Goal: Task Accomplishment & Management: Complete application form

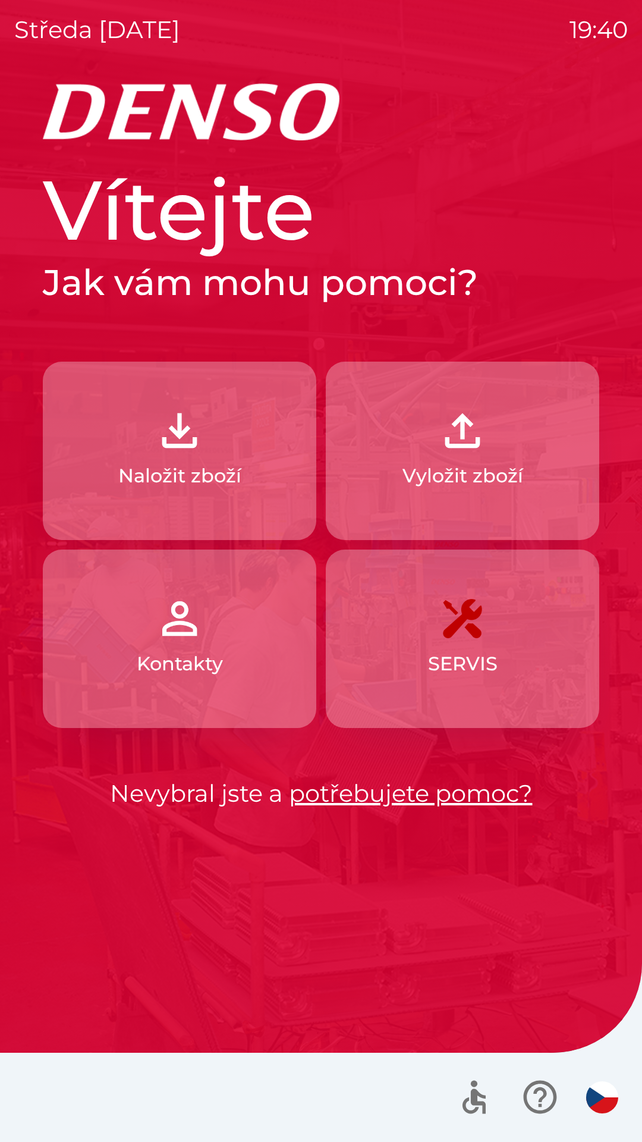
click at [443, 475] on p "Vyložit zboží" at bounding box center [463, 476] width 121 height 29
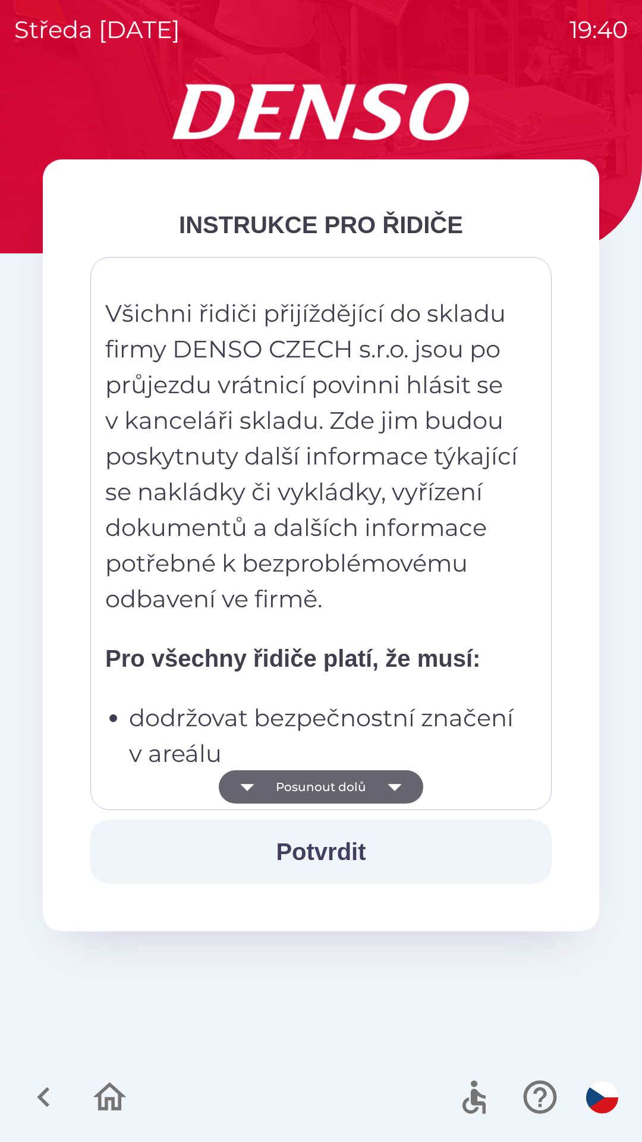
click at [394, 788] on icon "button" at bounding box center [395, 787] width 14 height 7
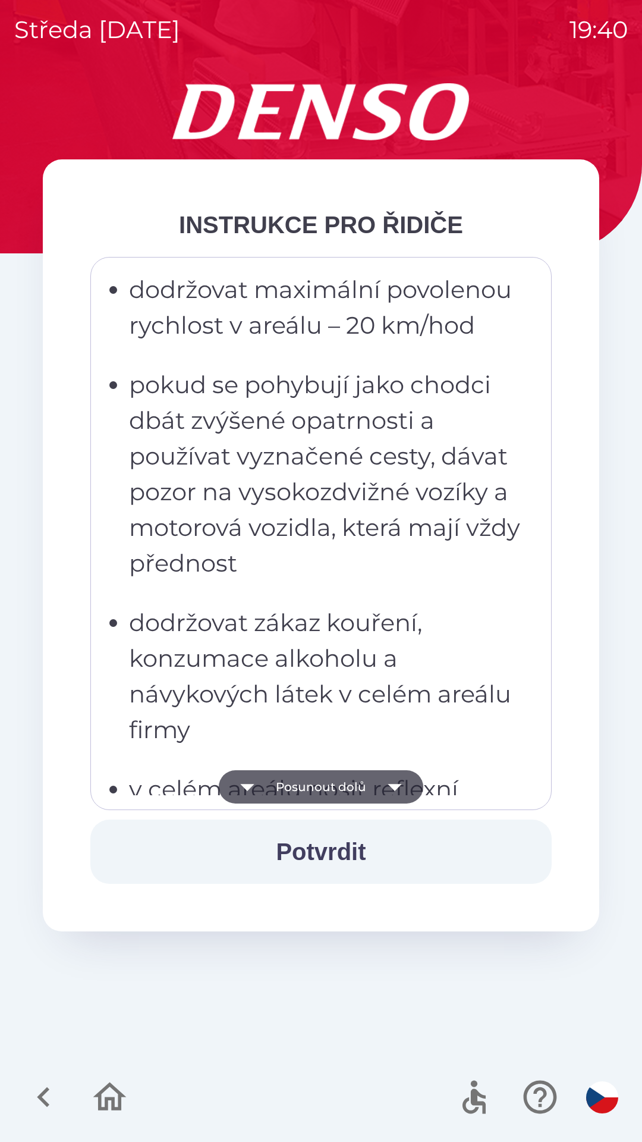
click at [394, 785] on icon "button" at bounding box center [395, 787] width 14 height 7
click at [397, 786] on icon "button" at bounding box center [395, 787] width 14 height 7
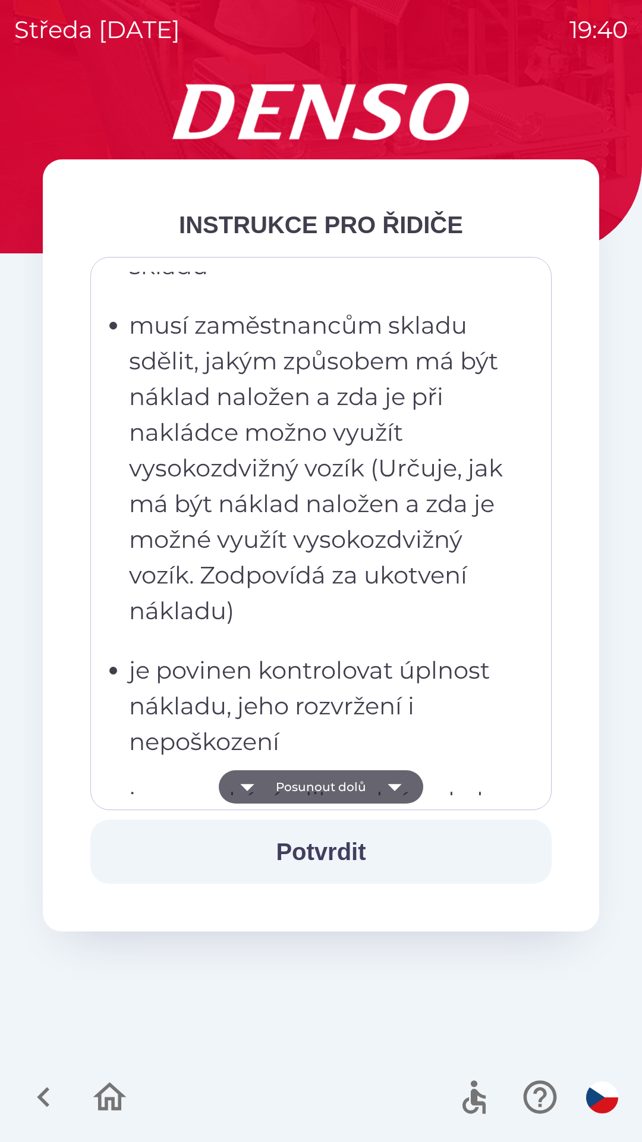
click at [393, 789] on icon "button" at bounding box center [395, 787] width 14 height 7
click at [394, 792] on icon "button" at bounding box center [394, 786] width 33 height 33
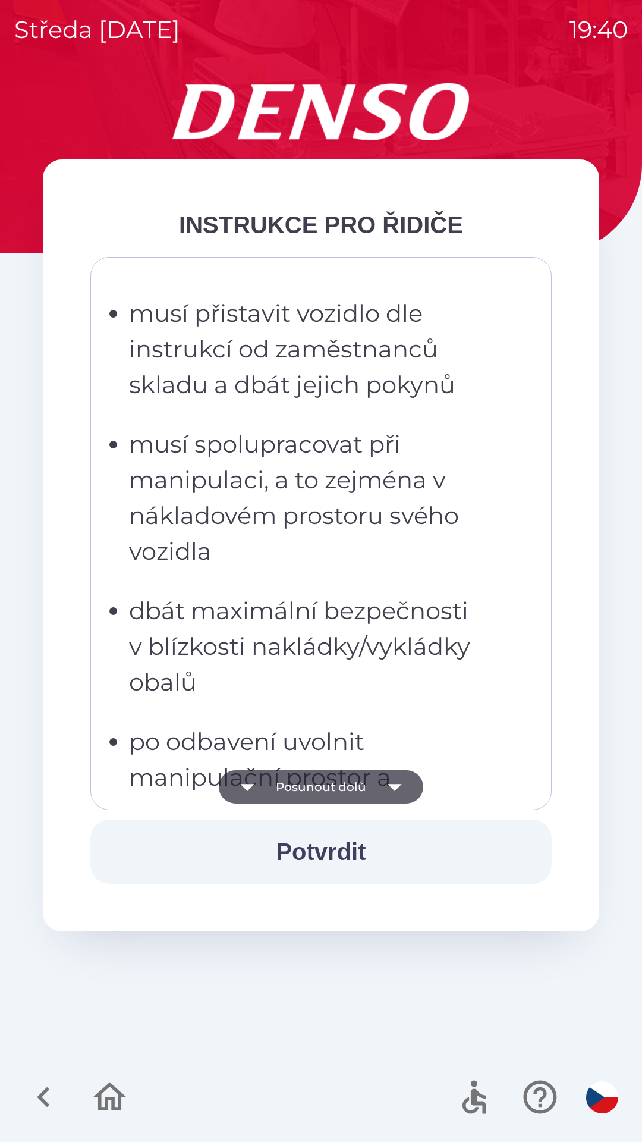
click at [402, 792] on icon "button" at bounding box center [394, 786] width 33 height 33
click at [400, 789] on icon "button" at bounding box center [394, 786] width 33 height 33
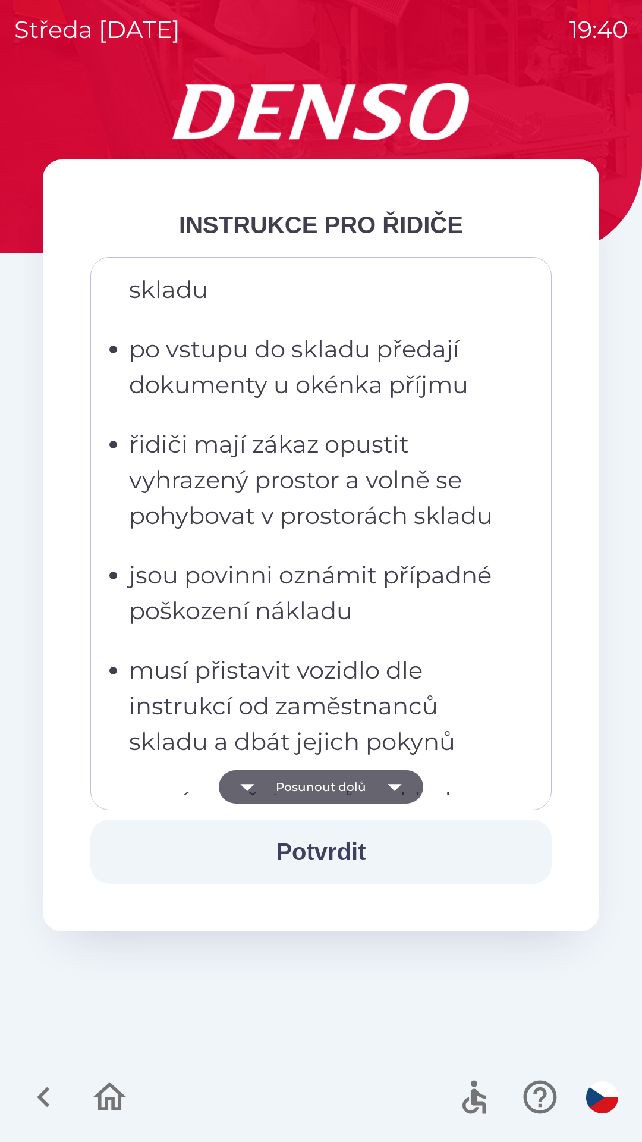
click at [401, 786] on icon "button" at bounding box center [394, 786] width 33 height 33
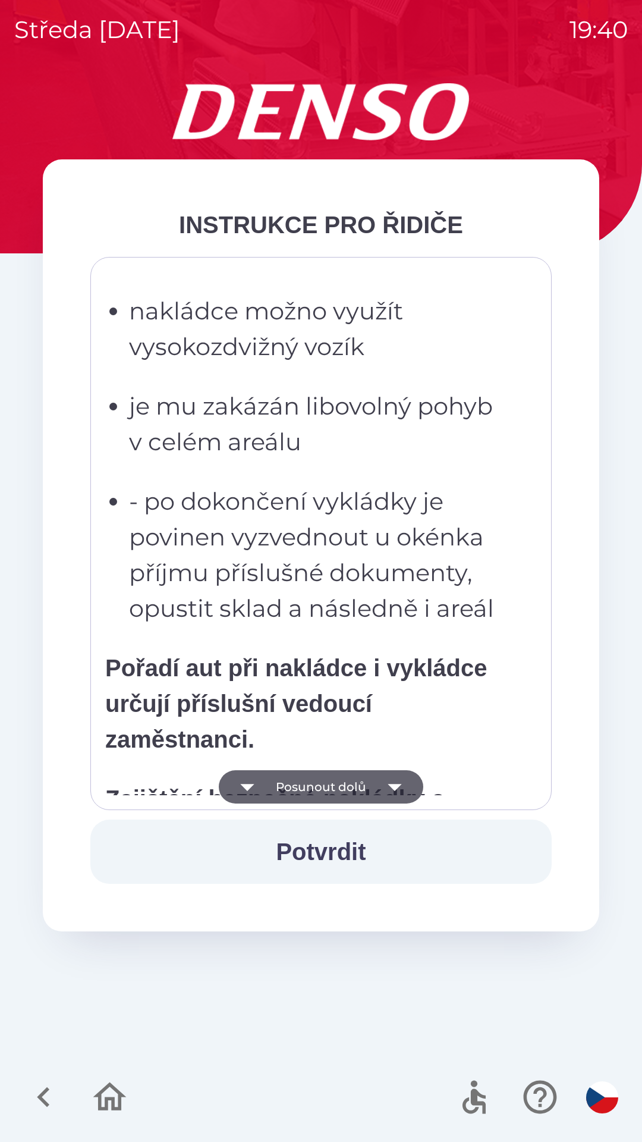
click at [402, 785] on icon "button" at bounding box center [394, 786] width 33 height 33
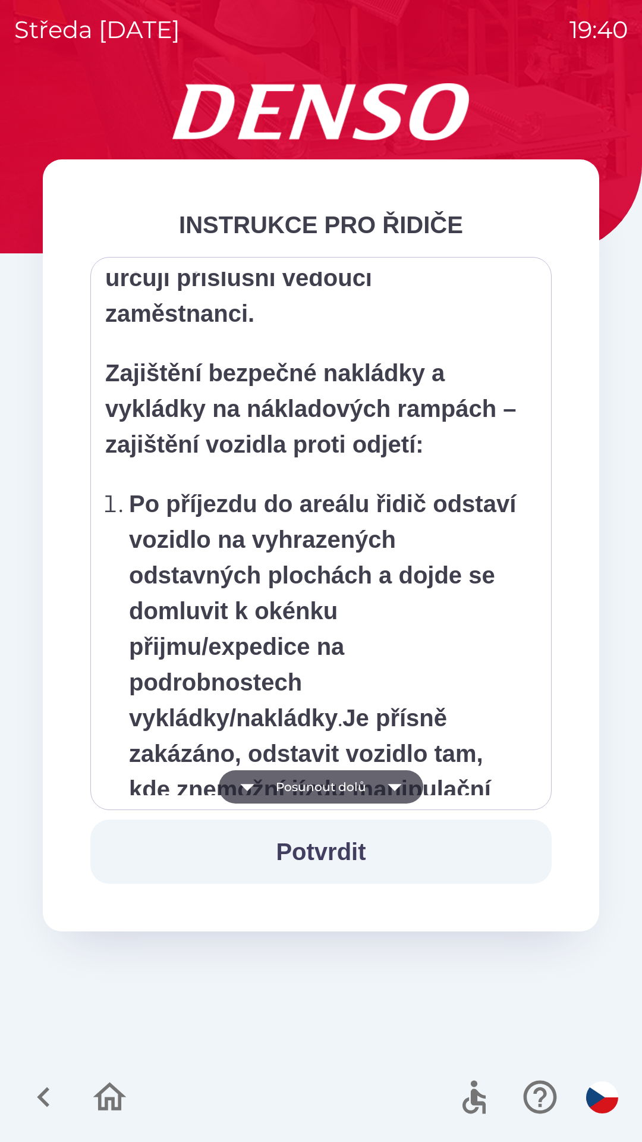
click at [400, 788] on icon "button" at bounding box center [394, 786] width 33 height 33
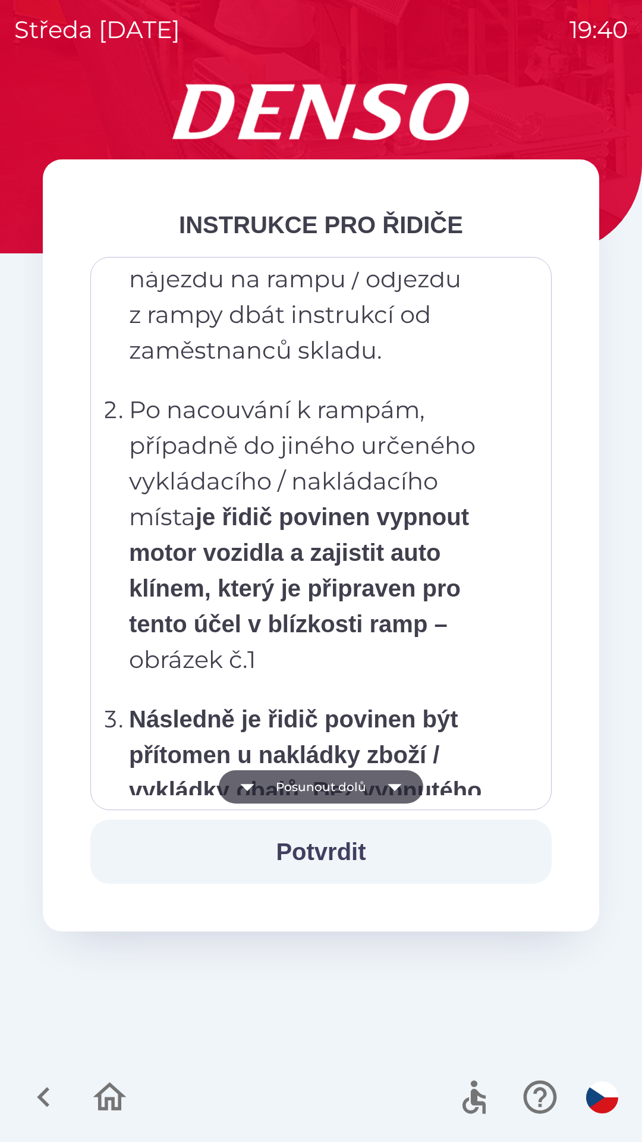
click at [399, 788] on icon "button" at bounding box center [394, 786] width 33 height 33
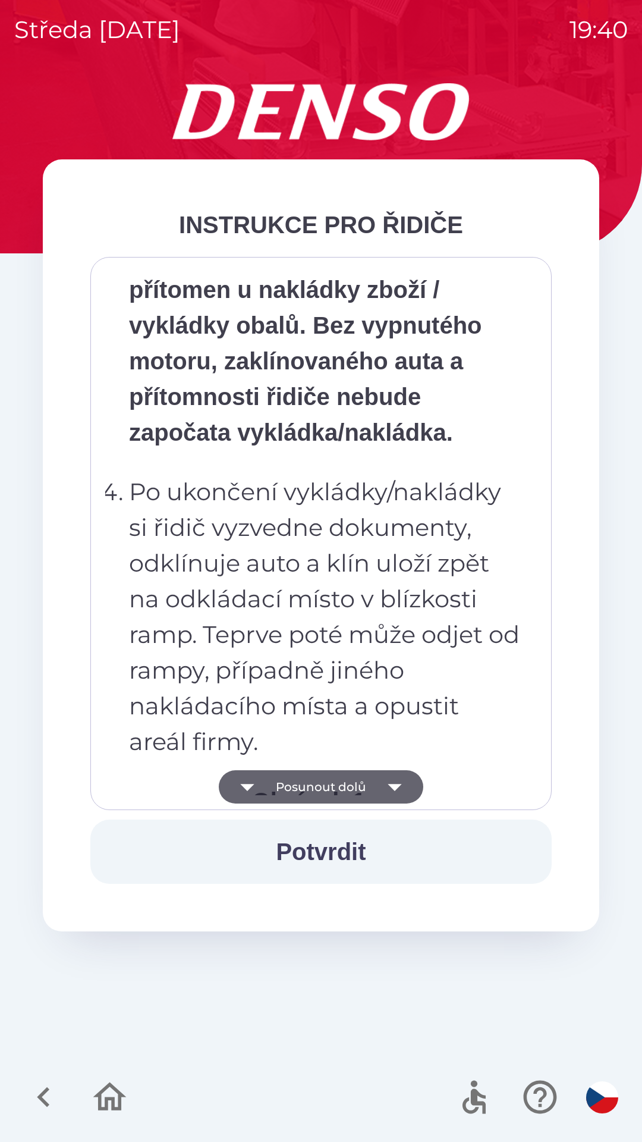
click at [393, 791] on icon "button" at bounding box center [394, 786] width 33 height 33
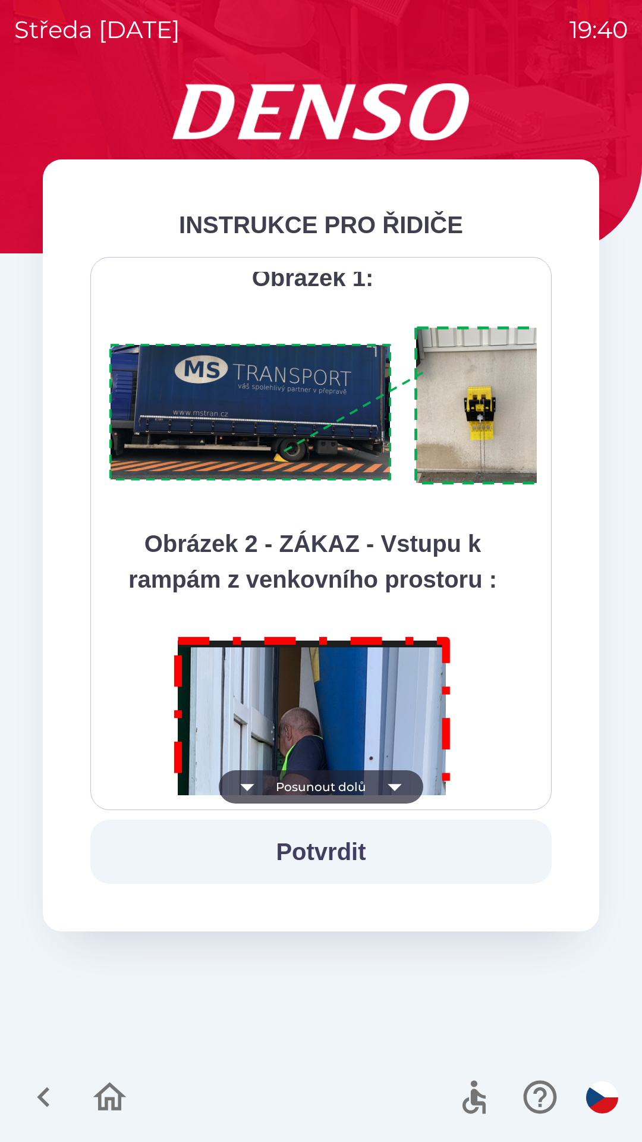
click at [400, 787] on icon "button" at bounding box center [394, 786] width 33 height 33
click at [396, 789] on div "Všichni řidiči přijíždějící do skladu firmy DENSO CZECH s.r.o. jsou po průjezdu…" at bounding box center [321, 533] width 432 height 523
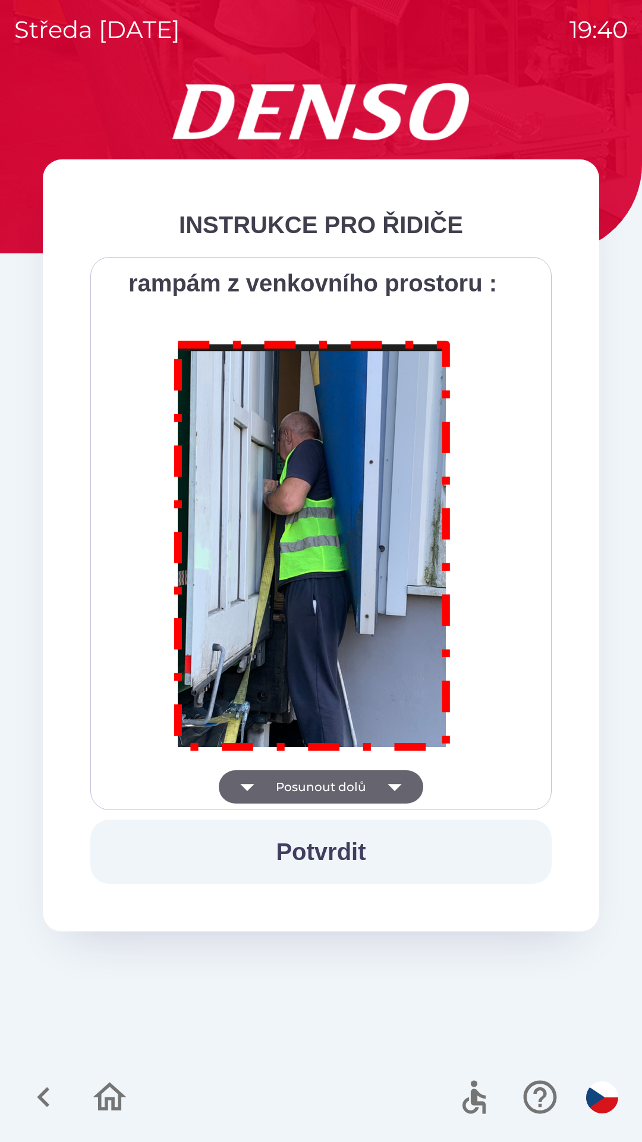
click at [401, 786] on div "Všichni řidiči přijíždějící do skladu firmy DENSO CZECH s.r.o. jsou po průjezdu…" at bounding box center [321, 533] width 432 height 523
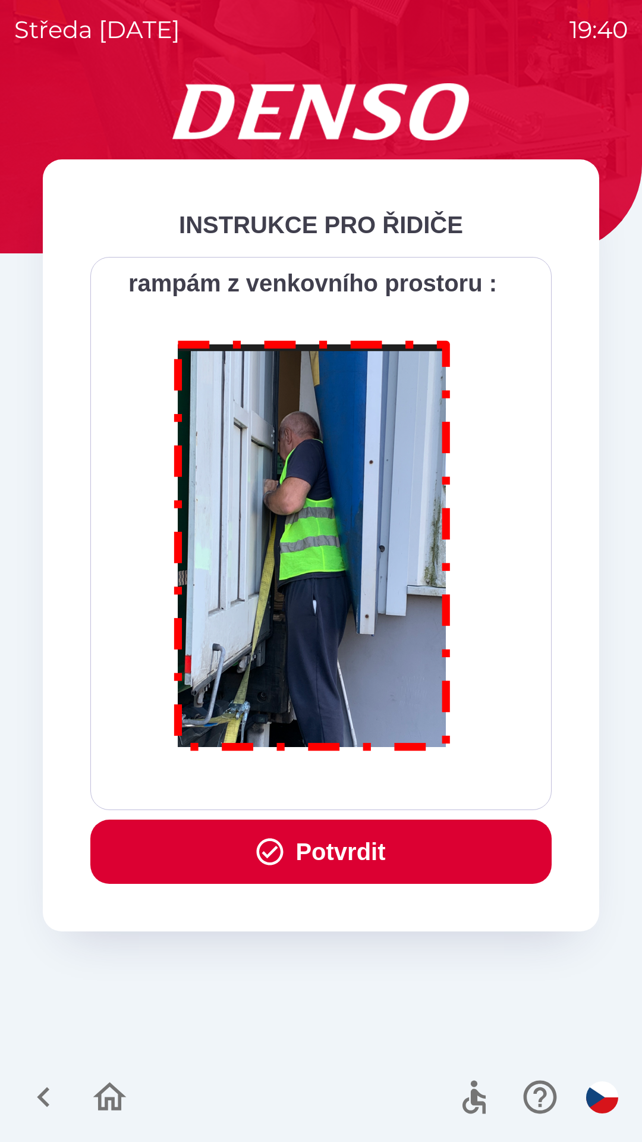
click at [358, 852] on button "Potvrdit" at bounding box center [321, 852] width 462 height 64
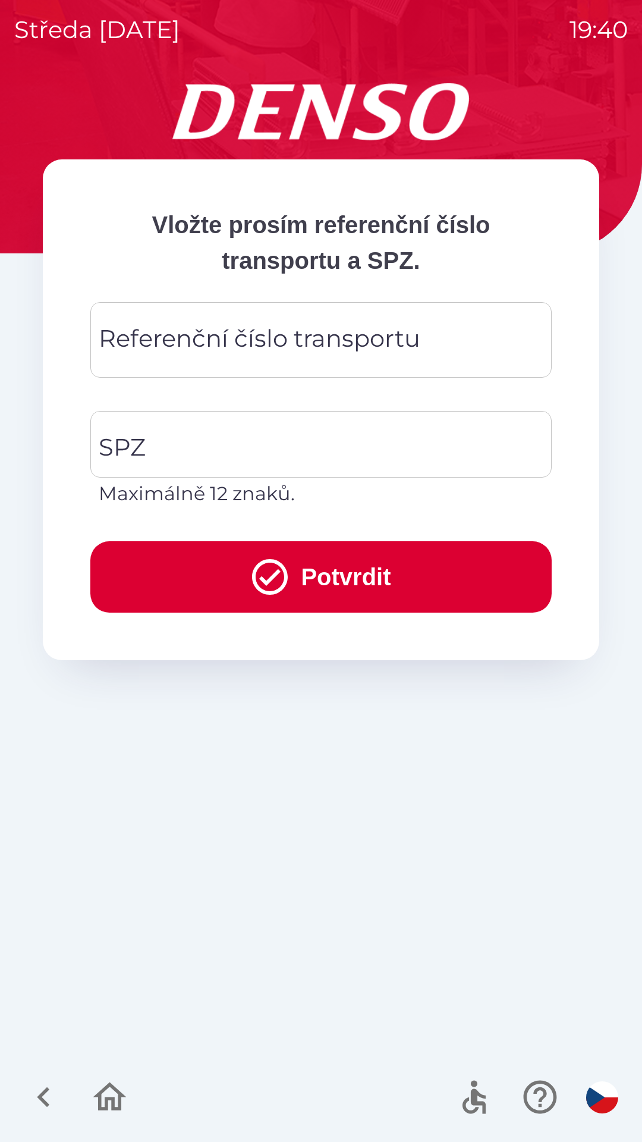
click at [252, 341] on div "Referenční číslo transportu Referenční číslo transportu" at bounding box center [321, 340] width 462 height 76
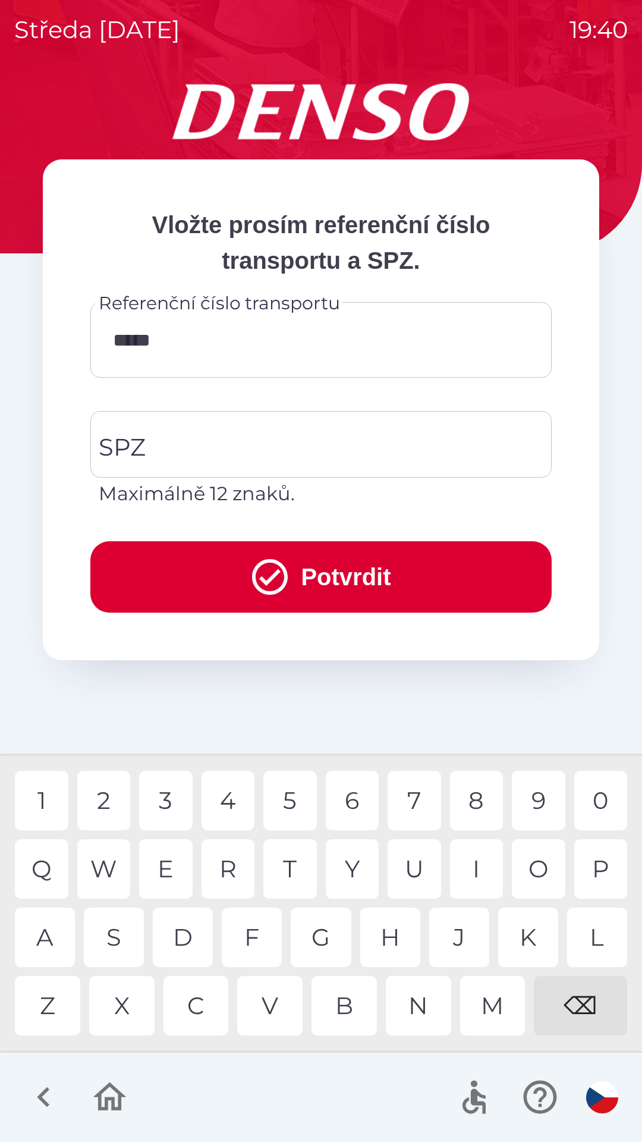
click at [600, 796] on div "0" at bounding box center [602, 800] width 54 height 59
click at [168, 802] on div "3" at bounding box center [166, 800] width 54 height 59
type input "*********"
click at [222, 443] on input "SPZ" at bounding box center [312, 444] width 433 height 56
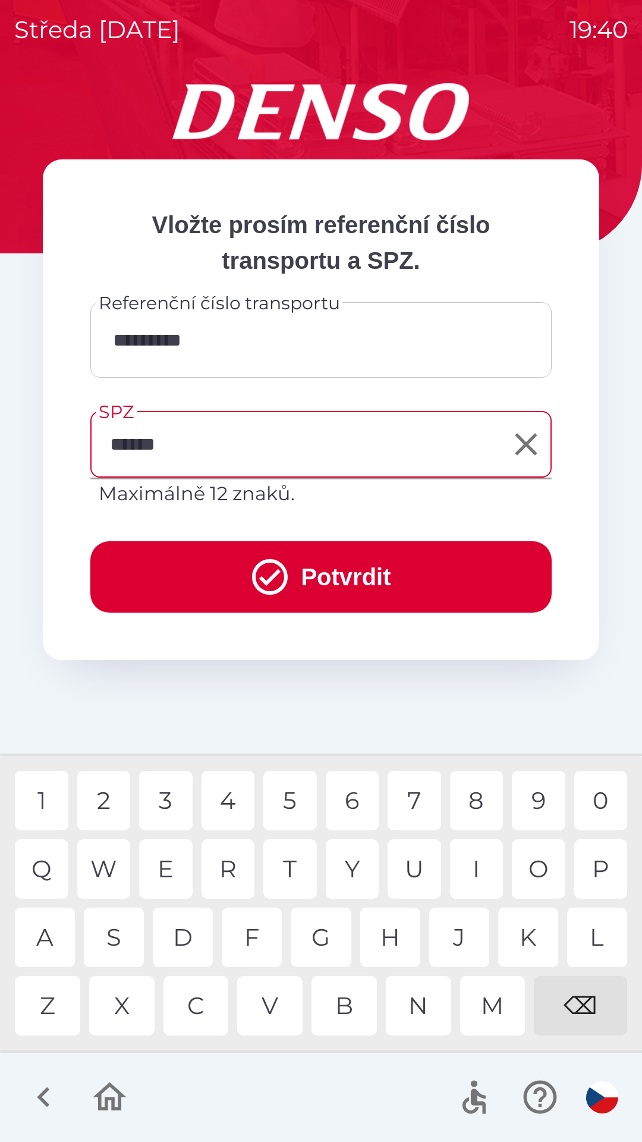
click at [421, 785] on div "7" at bounding box center [415, 800] width 54 height 59
type input "*******"
click at [334, 570] on button "Potvrdit" at bounding box center [321, 576] width 462 height 71
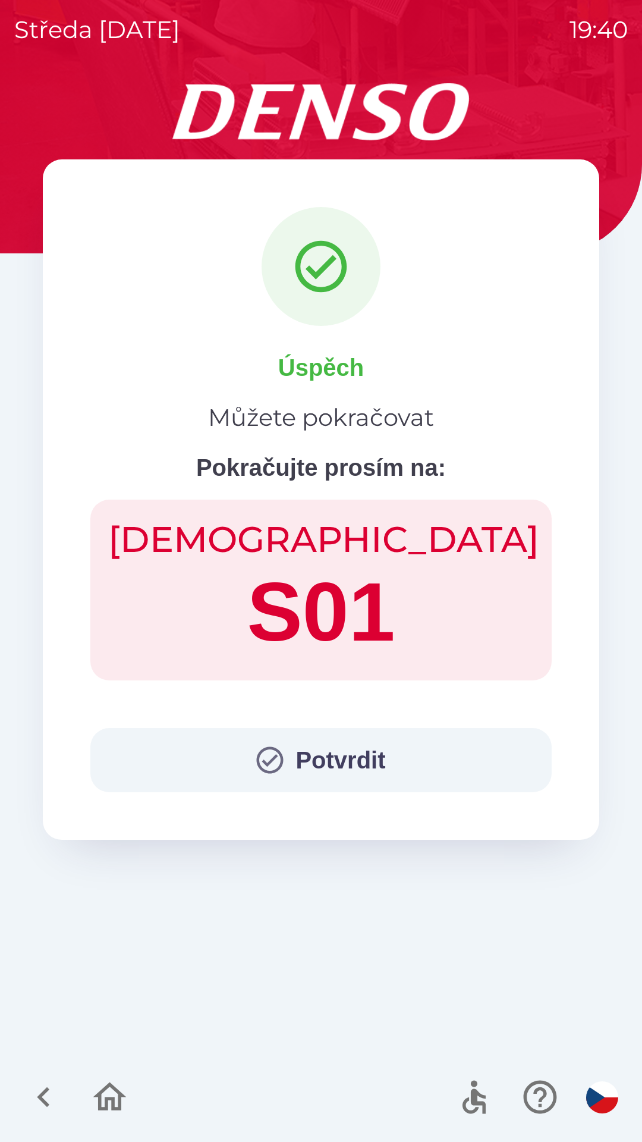
click at [336, 755] on button "Potvrdit" at bounding box center [321, 760] width 462 height 64
